Goal: Navigation & Orientation: Find specific page/section

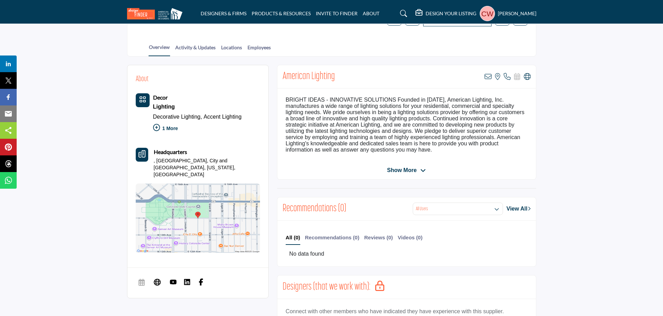
scroll to position [139, 0]
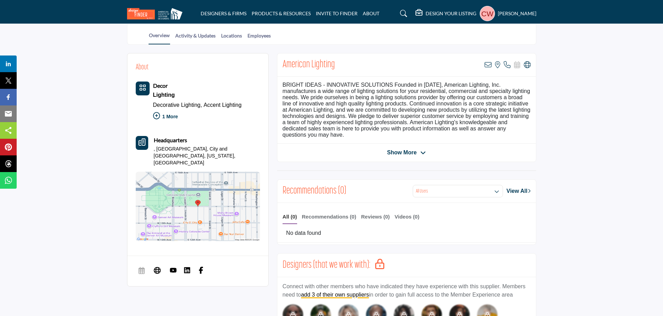
click at [218, 9] on div "DESIGNERS & FIRMS PRODUCTS & RESOURCES INVITE TO FINDER ABOUT" at bounding box center [331, 13] width 417 height 15
click at [228, 13] on link "DESIGNERS & FIRMS" at bounding box center [224, 13] width 46 height 6
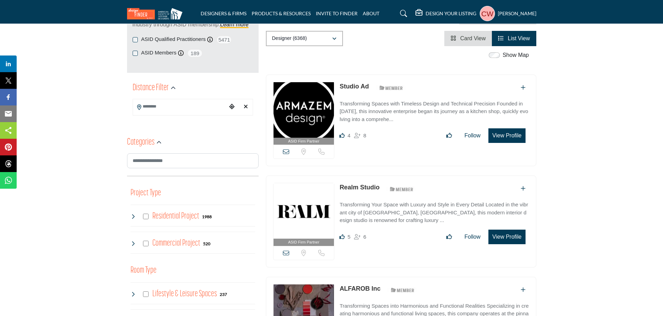
scroll to position [139, 0]
